Goal: Communication & Community: Participate in discussion

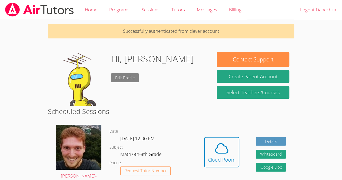
click at [116, 77] on link "Edit Profile" at bounding box center [125, 77] width 28 height 9
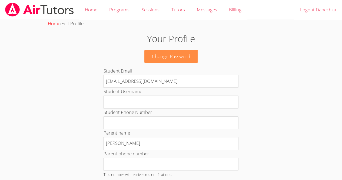
click at [52, 24] on link "Home" at bounding box center [54, 23] width 12 height 6
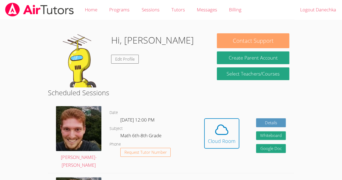
click at [243, 45] on button "Contact Support" at bounding box center [253, 40] width 72 height 15
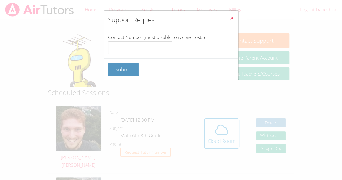
click at [230, 19] on icon "Close" at bounding box center [232, 18] width 5 height 5
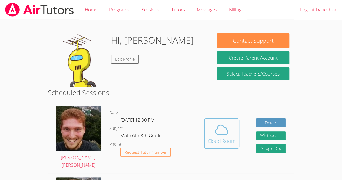
click at [210, 137] on div "Cloud Room" at bounding box center [222, 141] width 28 height 8
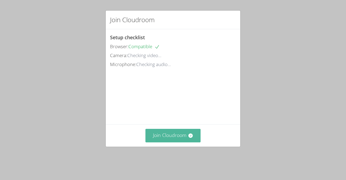
click at [188, 142] on button "Join Cloudroom" at bounding box center [173, 135] width 55 height 13
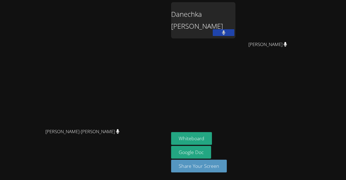
click at [287, 44] on icon at bounding box center [286, 44] width 4 height 5
click at [283, 46] on span "[PERSON_NAME]" at bounding box center [268, 45] width 39 height 8
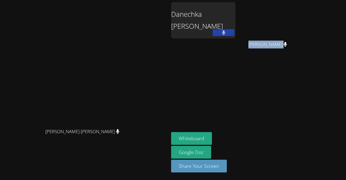
click at [283, 46] on span "[PERSON_NAME]" at bounding box center [268, 45] width 39 height 8
click at [228, 32] on button at bounding box center [224, 32] width 22 height 7
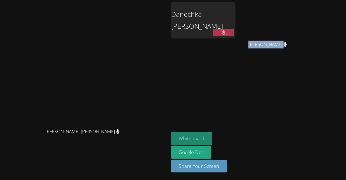
click at [190, 141] on button "Whiteboard" at bounding box center [191, 138] width 41 height 13
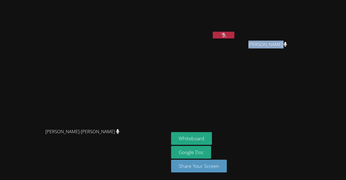
click at [96, 95] on video at bounding box center [84, 79] width 81 height 93
click at [221, 37] on button at bounding box center [224, 35] width 22 height 7
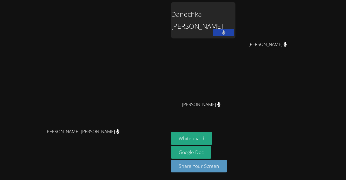
click at [236, 15] on div "Danechka [PERSON_NAME]" at bounding box center [203, 20] width 64 height 36
click at [236, 39] on div "Danechka [PERSON_NAME]" at bounding box center [203, 31] width 64 height 58
click at [212, 139] on button "Whiteboard" at bounding box center [191, 138] width 41 height 13
click at [125, 86] on video at bounding box center [84, 79] width 81 height 93
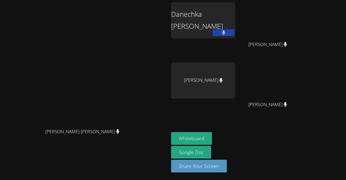
click at [235, 35] on button at bounding box center [224, 32] width 22 height 7
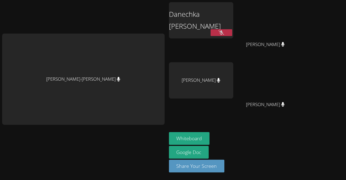
click at [213, 67] on div "[PERSON_NAME]" at bounding box center [201, 80] width 64 height 36
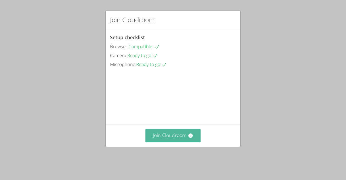
click at [180, 142] on button "Join Cloudroom" at bounding box center [173, 135] width 55 height 13
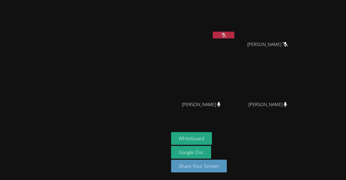
click at [227, 35] on icon at bounding box center [224, 35] width 6 height 5
click at [235, 38] on button at bounding box center [224, 35] width 22 height 7
click at [212, 136] on button "Whiteboard" at bounding box center [191, 138] width 41 height 13
click at [236, 13] on video at bounding box center [203, 20] width 64 height 36
click at [227, 37] on icon at bounding box center [224, 35] width 6 height 5
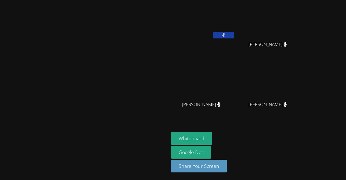
click at [236, 26] on video at bounding box center [203, 20] width 64 height 36
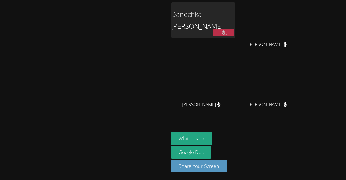
click at [236, 26] on div "Danechka [PERSON_NAME]" at bounding box center [203, 20] width 64 height 36
click at [235, 31] on button at bounding box center [224, 32] width 22 height 7
click at [41, 13] on div "[PERSON_NAME]-[PERSON_NAME]" at bounding box center [84, 90] width 165 height 176
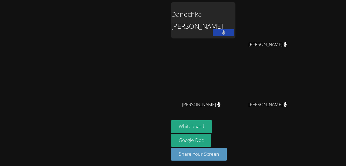
click at [236, 29] on div "Danechka [PERSON_NAME]" at bounding box center [203, 31] width 64 height 58
click at [232, 28] on div "Danechka [PERSON_NAME]" at bounding box center [203, 20] width 64 height 36
click at [236, 24] on div "Danechka [PERSON_NAME]" at bounding box center [203, 20] width 64 height 36
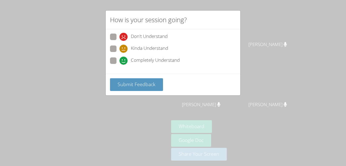
click at [114, 63] on label "Completely Understand" at bounding box center [145, 60] width 70 height 7
click at [117, 46] on label "Kinda Understand" at bounding box center [139, 48] width 58 height 7
click at [120, 46] on input "Kinda Understand" at bounding box center [122, 47] width 5 height 5
radio input "true"
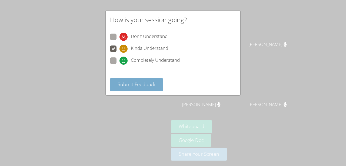
click at [121, 84] on span "Submit Feedback" at bounding box center [137, 84] width 38 height 6
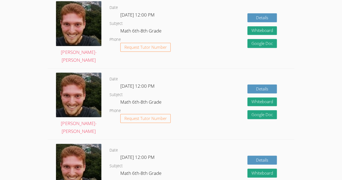
scroll to position [179, 0]
